Goal: Navigation & Orientation: Find specific page/section

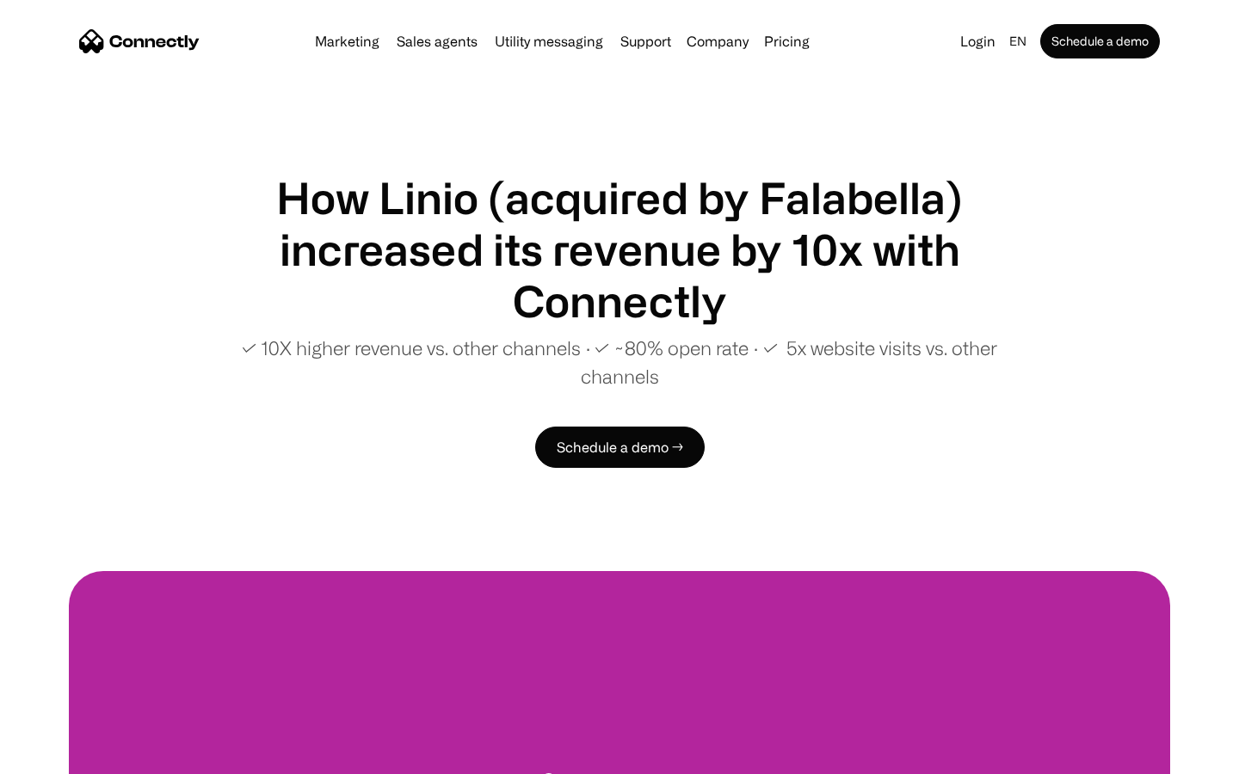
scroll to position [3255, 0]
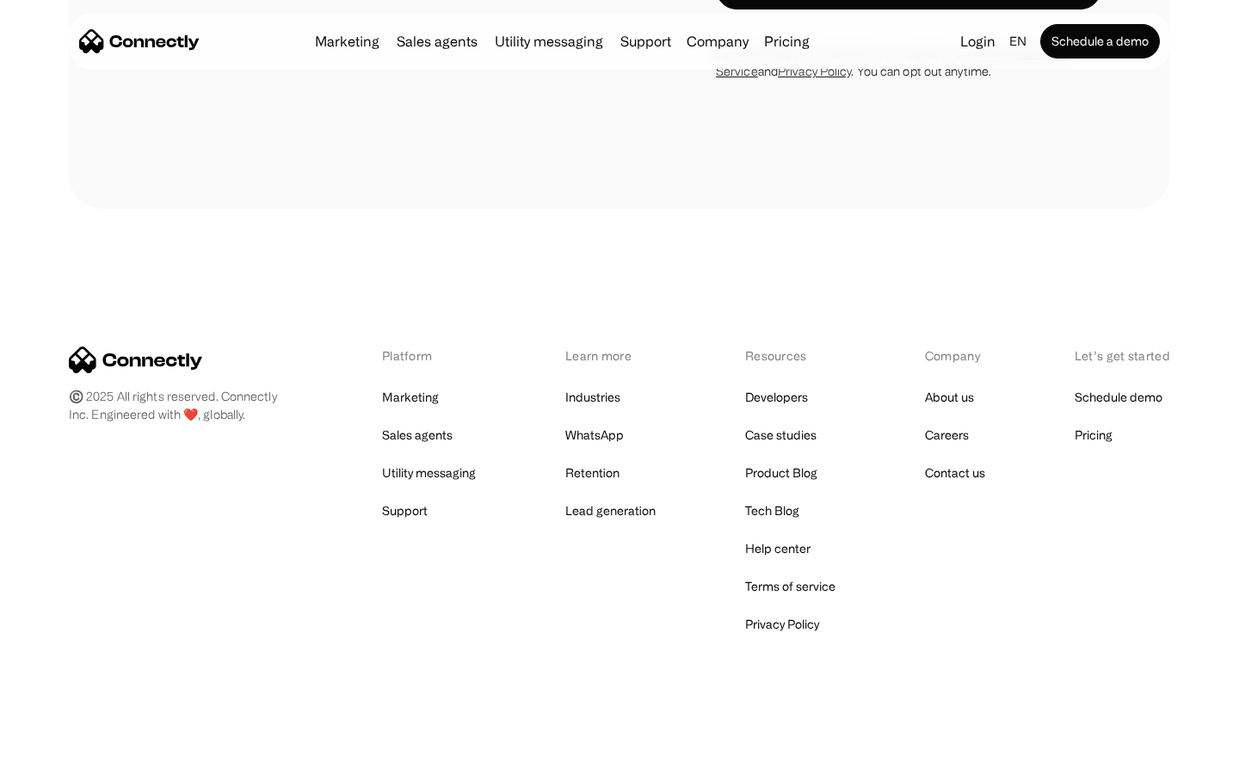
scroll to position [1166, 0]
